Goal: Information Seeking & Learning: Learn about a topic

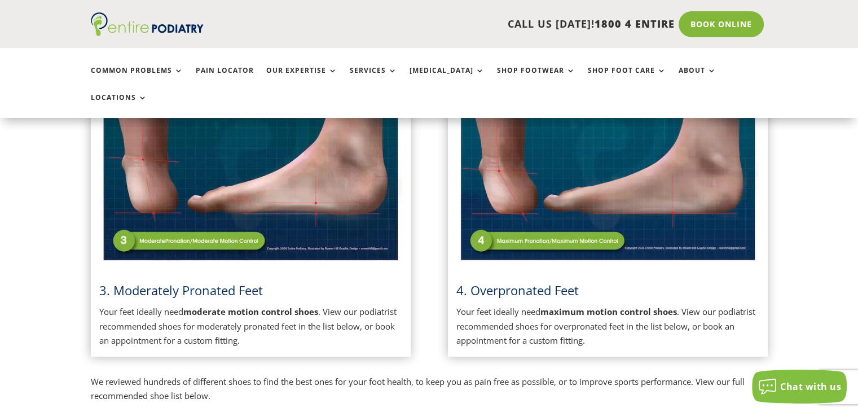
scroll to position [675, 0]
click at [261, 235] on img at bounding box center [250, 159] width 303 height 214
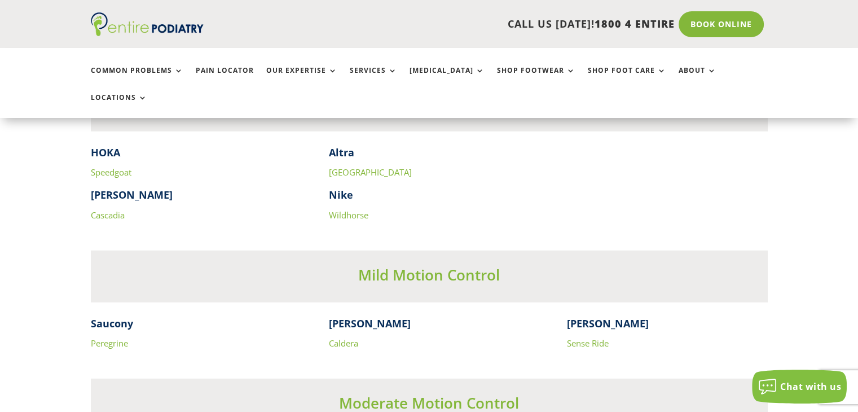
scroll to position [2997, 0]
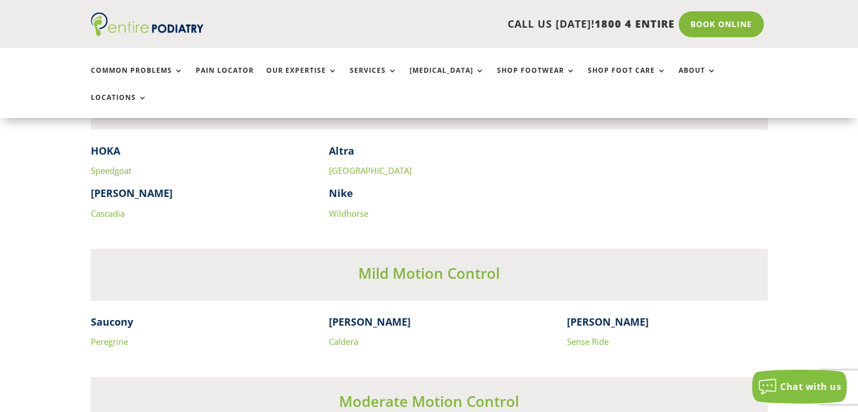
click at [591, 336] on link "Sense Ride" at bounding box center [588, 341] width 42 height 11
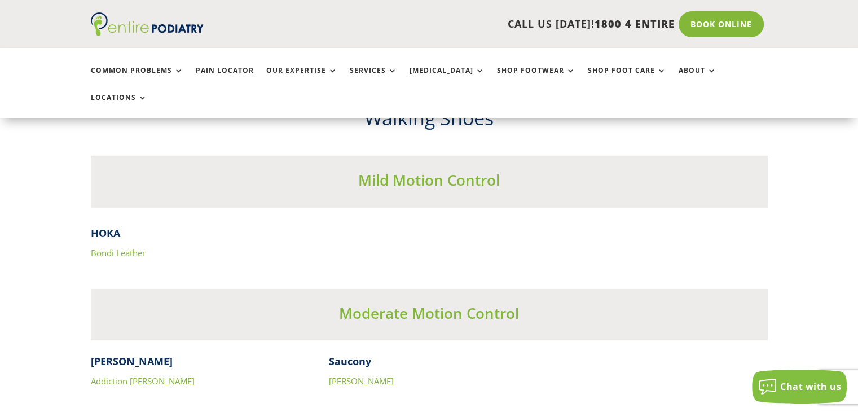
scroll to position [3451, 0]
click at [126, 247] on link "Bondi Leather" at bounding box center [118, 252] width 55 height 11
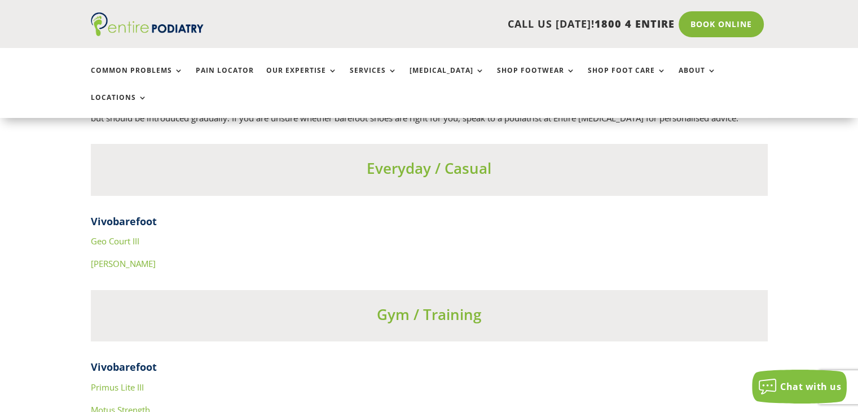
scroll to position [4015, 0]
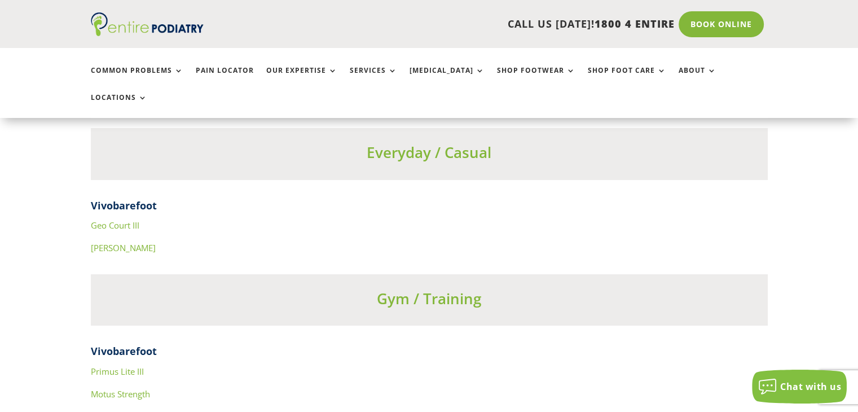
click at [111, 219] on link "Geo Court III" at bounding box center [115, 224] width 49 height 11
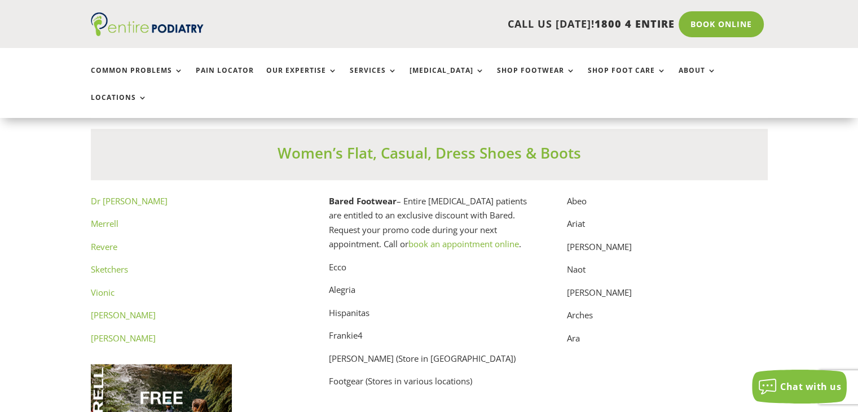
scroll to position [5744, 0]
click at [336, 260] on p "Ecco" at bounding box center [429, 271] width 201 height 23
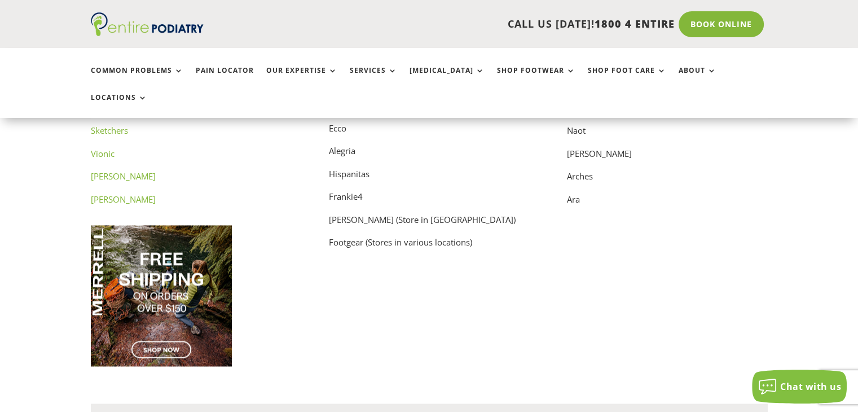
scroll to position [5886, 0]
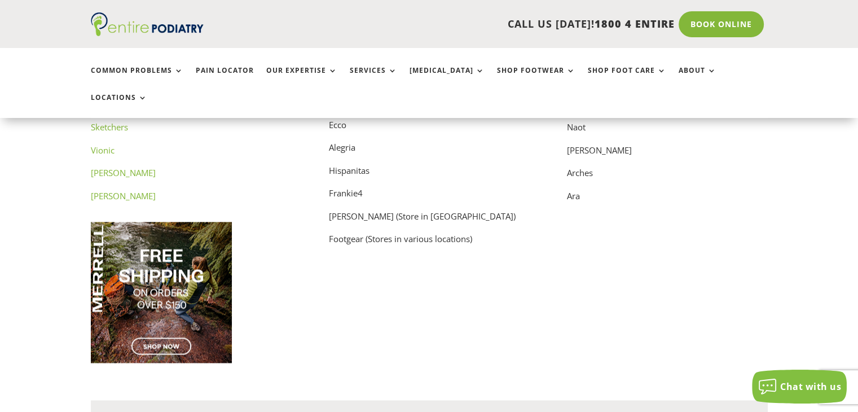
click at [404, 253] on div "Dr [PERSON_NAME] Sketchers Vionic [PERSON_NAME] [PERSON_NAME] Bared Footwear – …" at bounding box center [429, 219] width 677 height 334
